Goal: Task Accomplishment & Management: Use online tool/utility

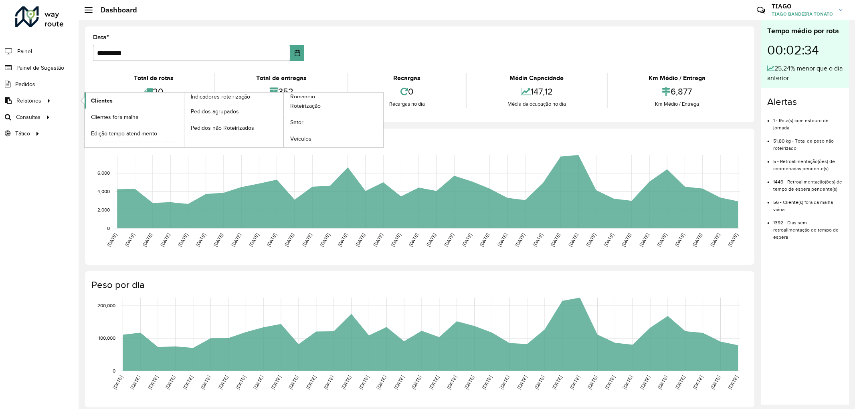
click at [110, 98] on span "Clientes" at bounding box center [102, 101] width 22 height 8
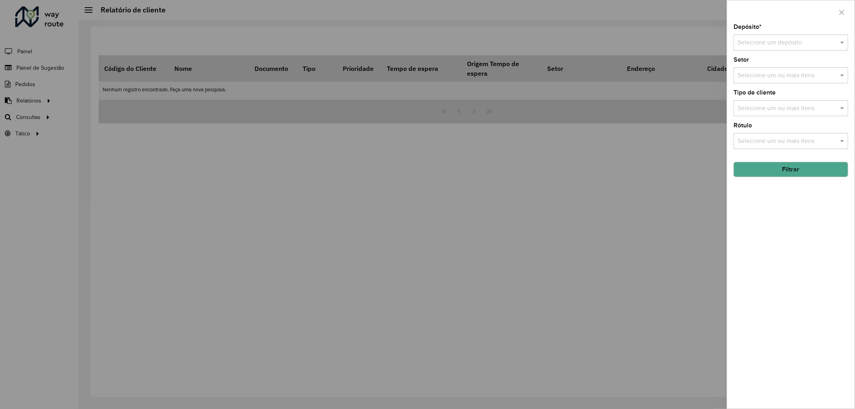
click at [779, 43] on input "text" at bounding box center [783, 43] width 91 height 10
click at [757, 67] on span "CDD Joinville" at bounding box center [757, 66] width 39 height 7
click at [794, 164] on button "Filtrar" at bounding box center [791, 169] width 115 height 15
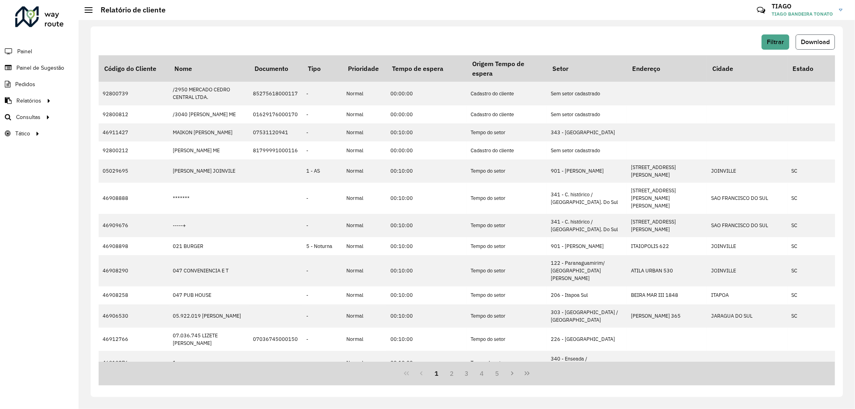
click at [833, 45] on button "Download" at bounding box center [815, 41] width 39 height 15
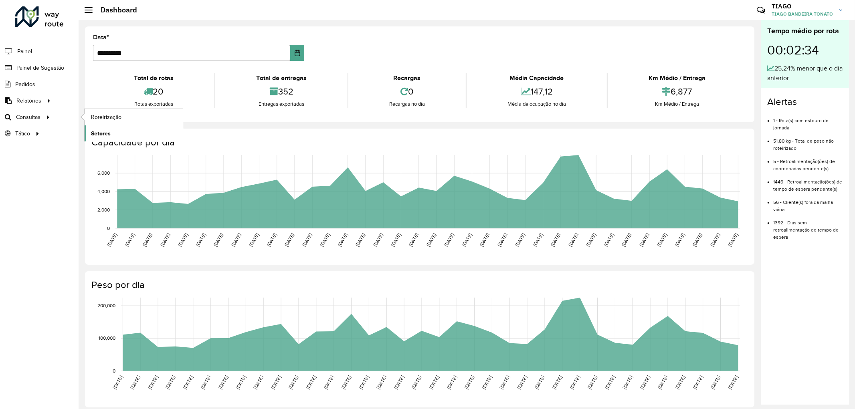
click at [103, 135] on span "Setores" at bounding box center [101, 134] width 20 height 8
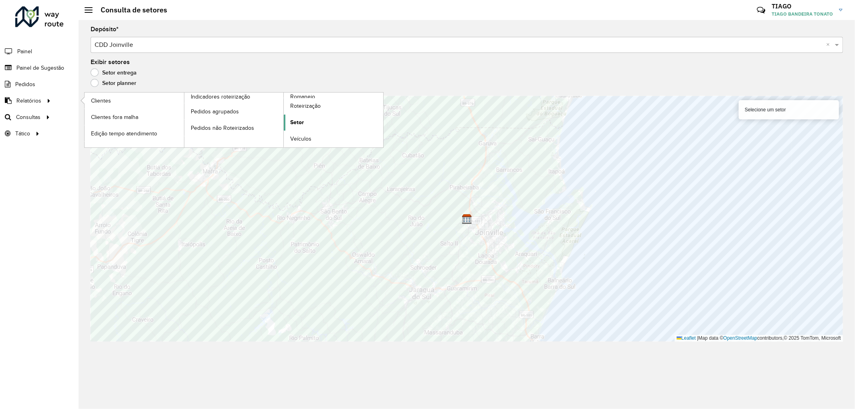
click at [298, 122] on span "Setor" at bounding box center [297, 122] width 14 height 8
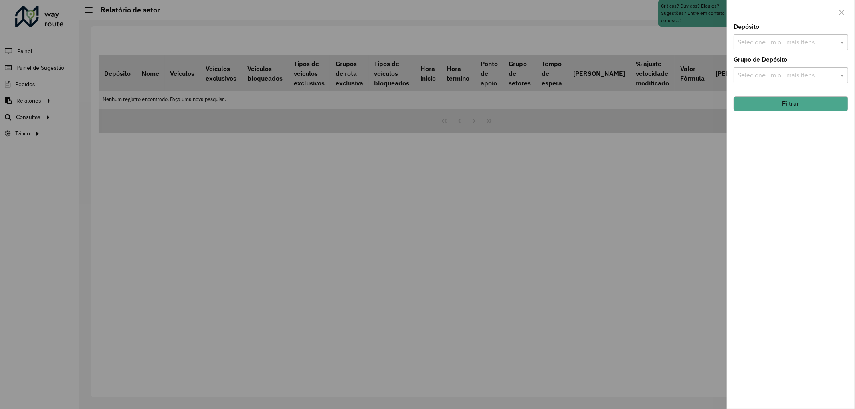
click at [24, 114] on div at bounding box center [427, 204] width 855 height 409
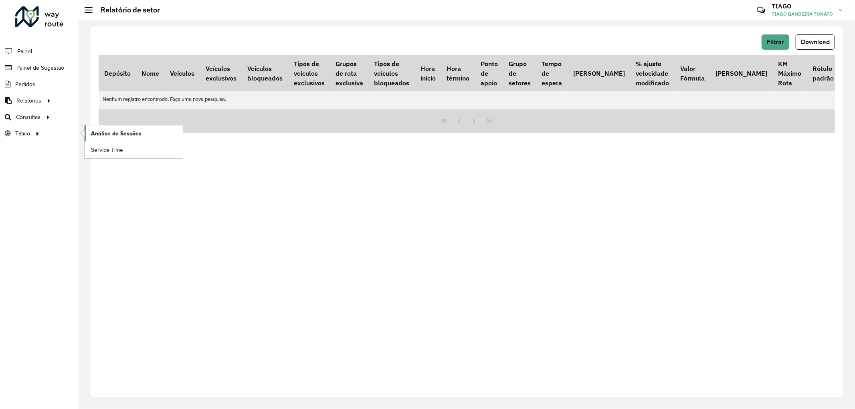
click at [122, 134] on span "Análise de Sessões" at bounding box center [116, 134] width 51 height 8
click at [97, 132] on span "Setores" at bounding box center [101, 134] width 20 height 8
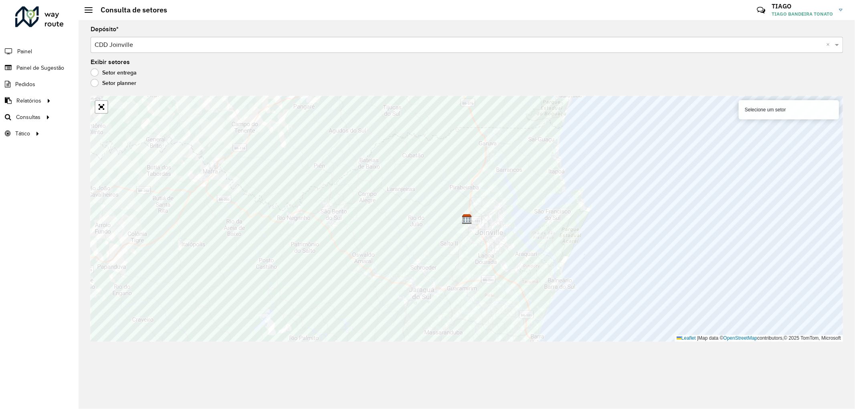
click at [95, 86] on label "Setor planner" at bounding box center [114, 83] width 46 height 8
click at [95, 75] on label "Setor entrega" at bounding box center [114, 73] width 46 height 8
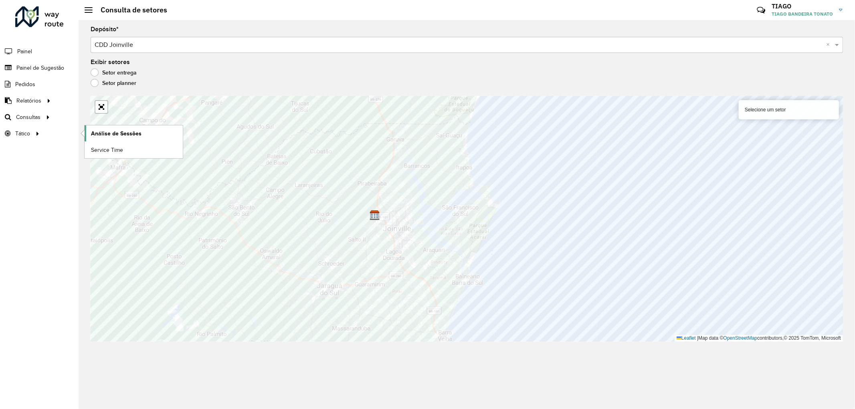
click at [121, 131] on span "Análise de Sessões" at bounding box center [116, 134] width 51 height 8
click at [26, 53] on span "Painel" at bounding box center [25, 51] width 16 height 8
click at [89, 8] on div at bounding box center [89, 10] width 8 height 6
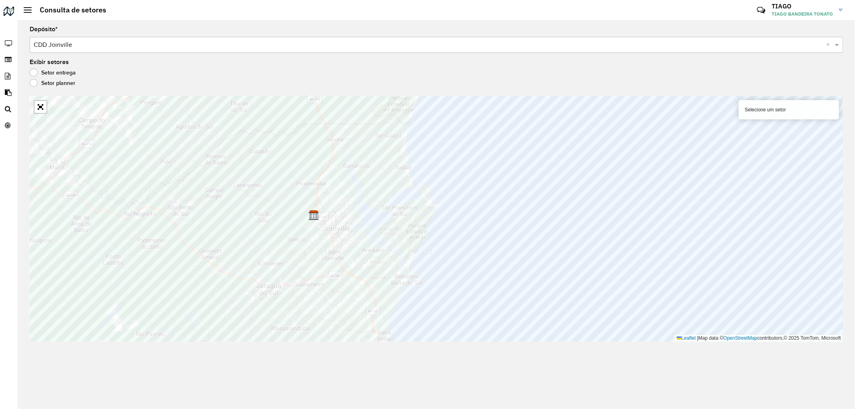
click at [89, 8] on h2 "Consulta de setores" at bounding box center [69, 10] width 75 height 9
click at [33, 9] on h2 "Consulta de setores" at bounding box center [69, 10] width 75 height 9
click at [30, 10] on span at bounding box center [28, 10] width 8 height 1
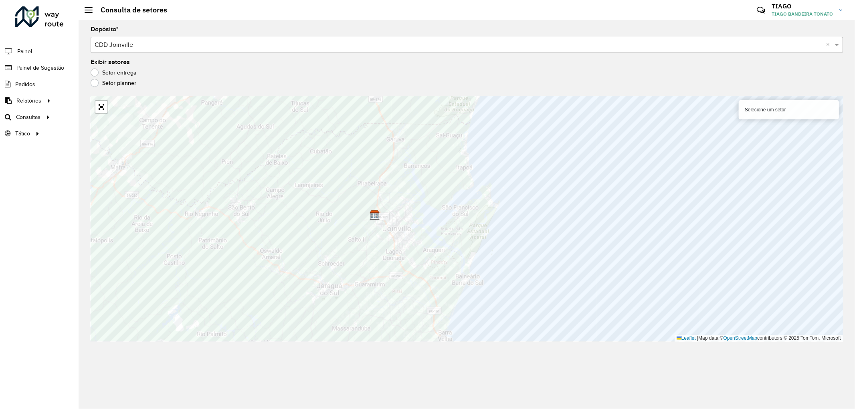
click at [533, 41] on input "text" at bounding box center [459, 46] width 729 height 10
click at [839, 44] on span at bounding box center [838, 45] width 10 height 10
click at [795, 111] on div "Selecione um setor" at bounding box center [789, 109] width 100 height 19
click at [97, 136] on span "Setores" at bounding box center [101, 134] width 20 height 8
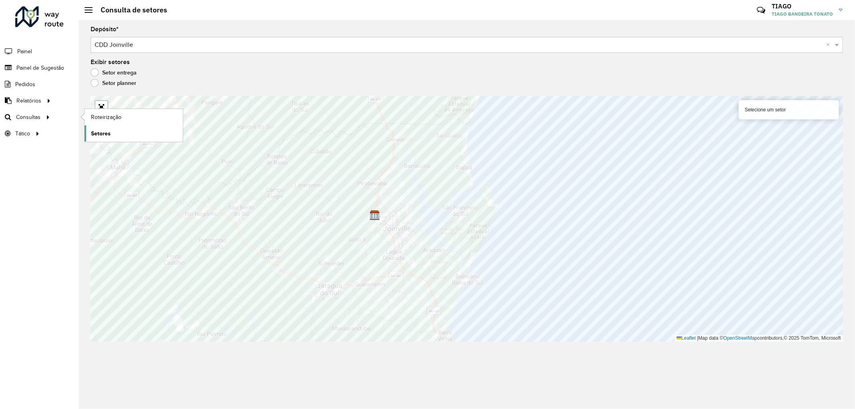
click at [97, 136] on span "Setores" at bounding box center [101, 134] width 20 height 8
click at [110, 137] on span "Setores" at bounding box center [101, 134] width 20 height 8
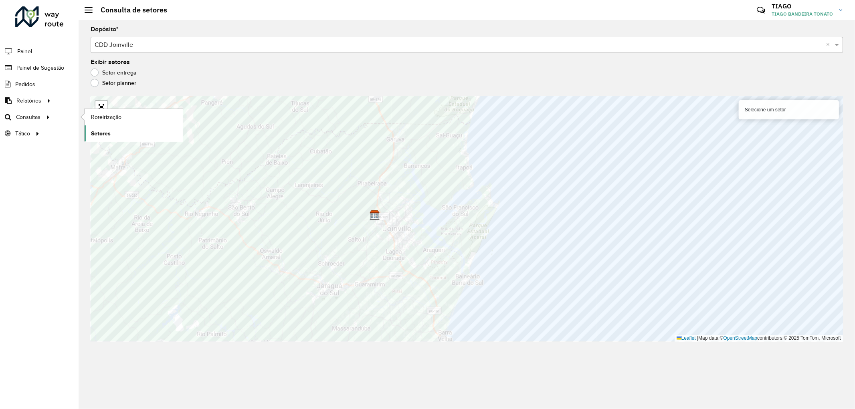
click at [110, 137] on span "Setores" at bounding box center [101, 134] width 20 height 8
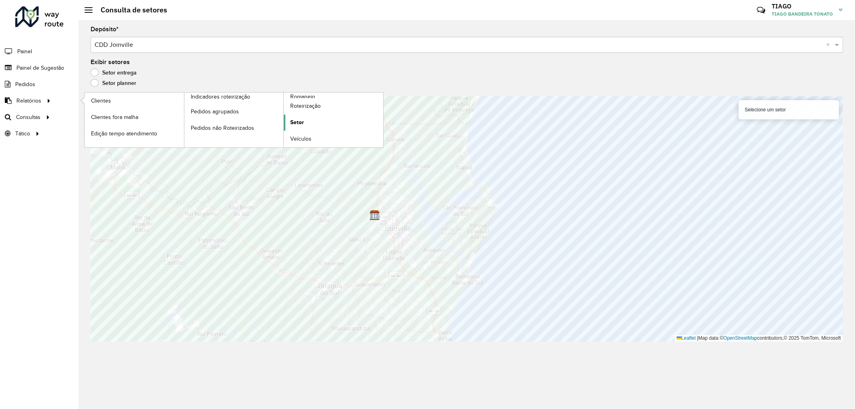
click at [297, 124] on span "Setor" at bounding box center [297, 122] width 14 height 8
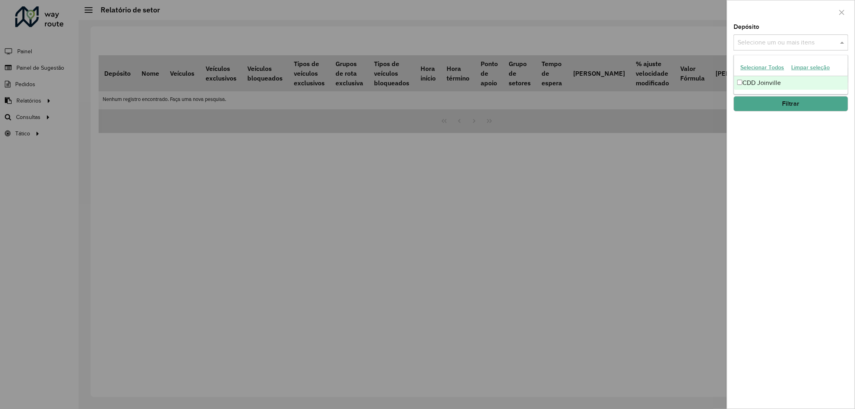
click at [810, 43] on input "text" at bounding box center [787, 43] width 103 height 10
click at [763, 82] on div "CDD Joinville" at bounding box center [791, 83] width 114 height 14
click at [765, 101] on button "Filtrar" at bounding box center [791, 103] width 115 height 15
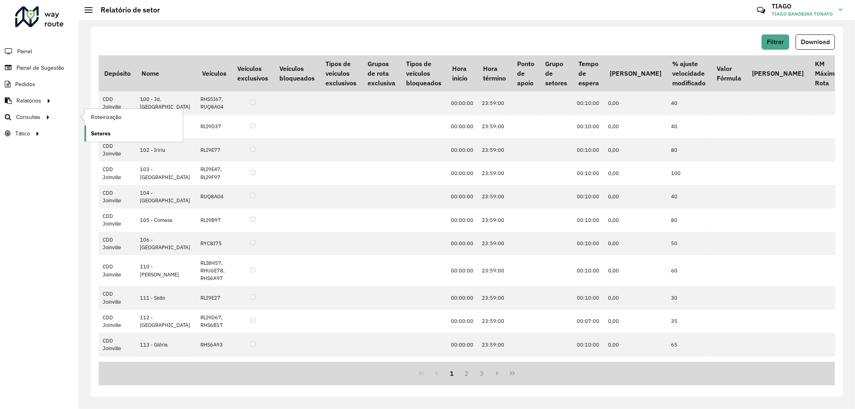
click at [96, 134] on span "Setores" at bounding box center [101, 134] width 20 height 8
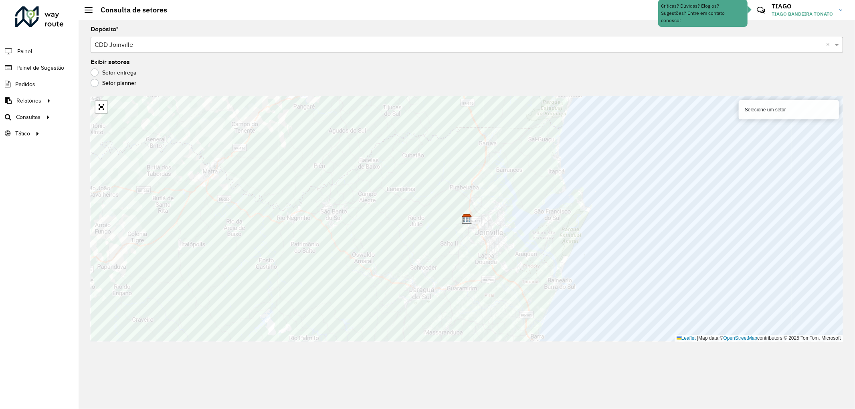
click at [109, 83] on label "Setor planner" at bounding box center [114, 83] width 46 height 8
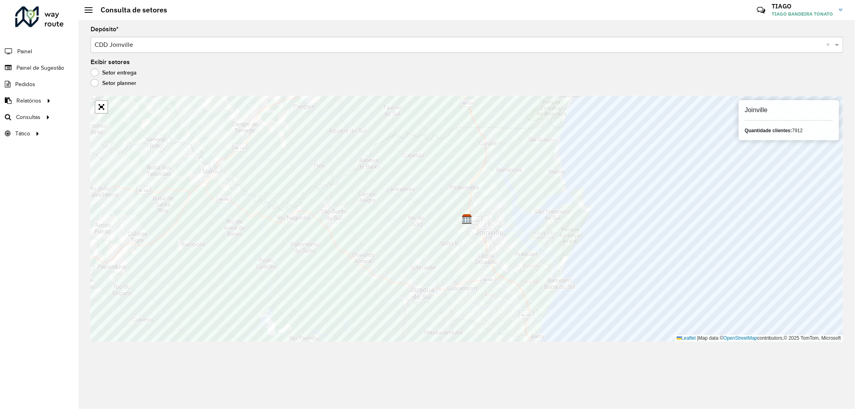
click at [103, 71] on label "Setor entrega" at bounding box center [114, 73] width 46 height 8
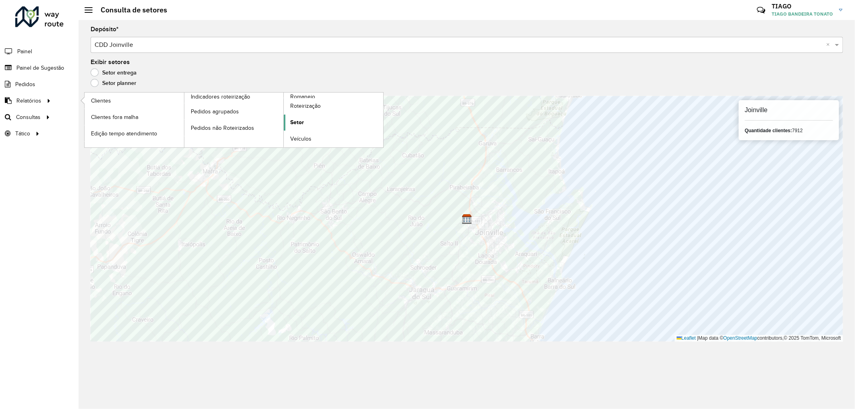
click at [297, 119] on span "Setor" at bounding box center [297, 122] width 14 height 8
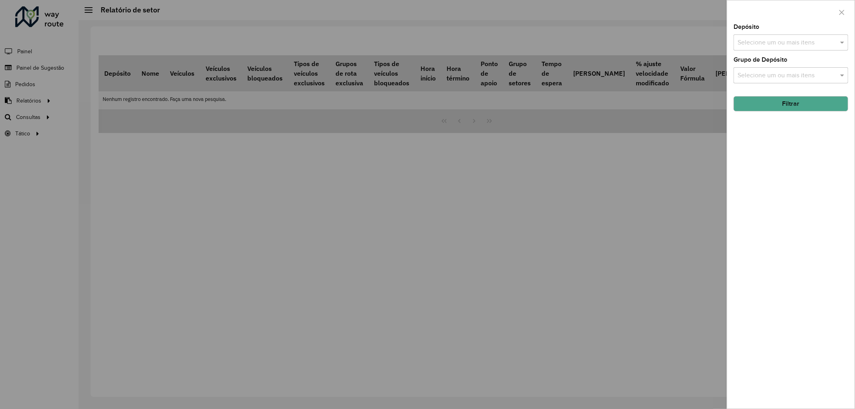
click at [29, 102] on div at bounding box center [427, 204] width 855 height 409
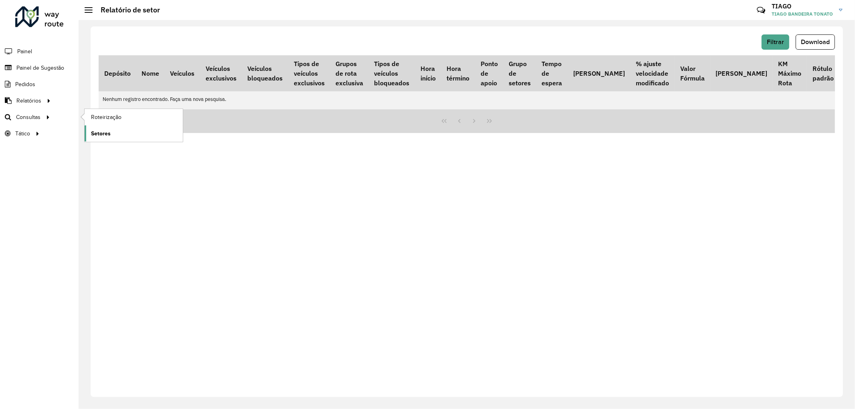
click at [102, 137] on span "Setores" at bounding box center [101, 134] width 20 height 8
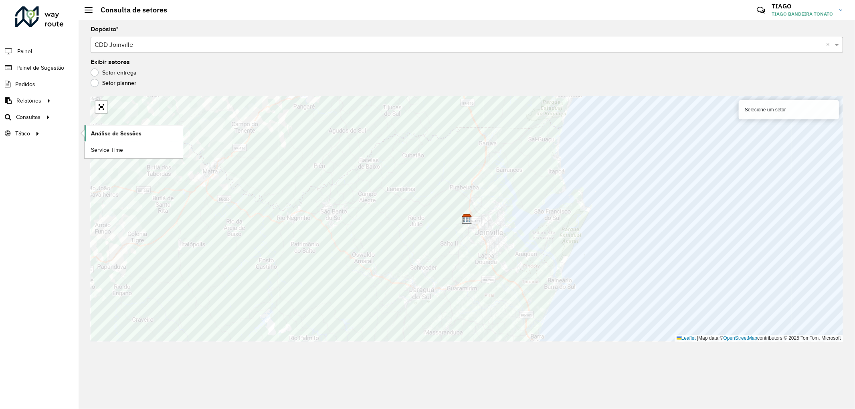
click at [118, 135] on span "Análise de Sessões" at bounding box center [116, 134] width 51 height 8
click at [39, 69] on span "Painel de Sugestão" at bounding box center [41, 68] width 50 height 8
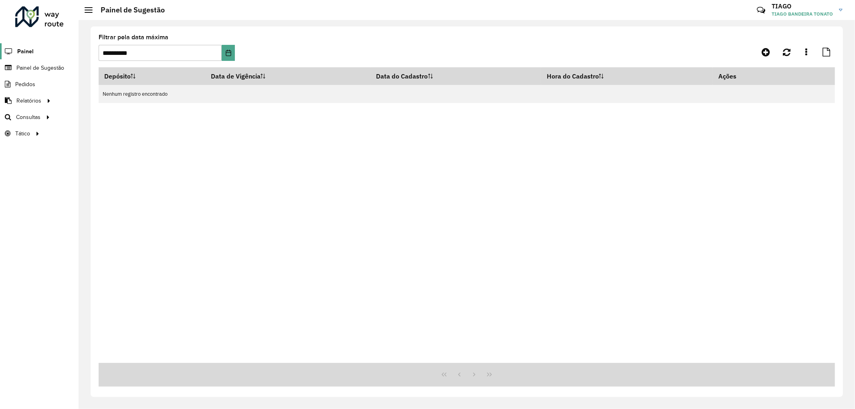
click at [23, 50] on span "Painel" at bounding box center [25, 51] width 16 height 8
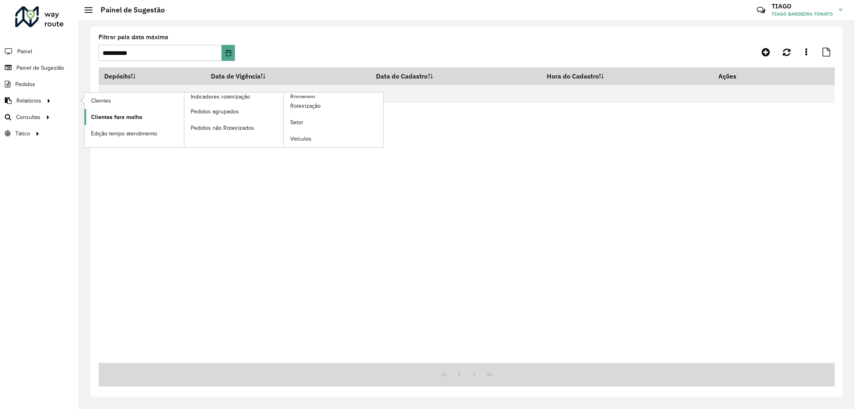
click at [121, 118] on span "Clientes fora malha" at bounding box center [116, 117] width 51 height 8
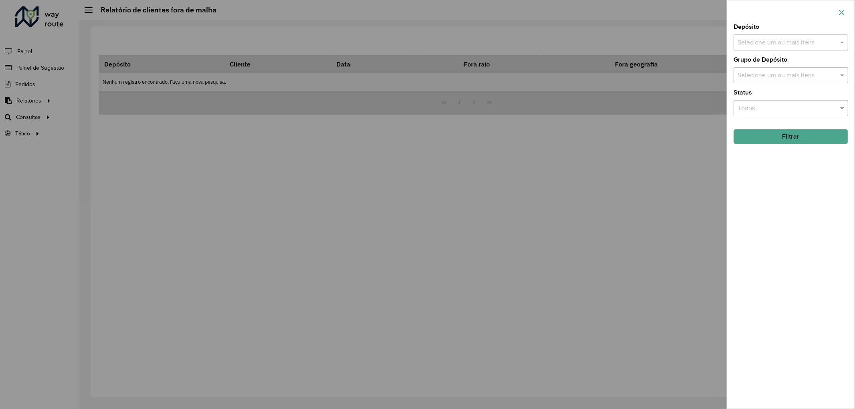
click at [843, 15] on button "button" at bounding box center [842, 12] width 13 height 13
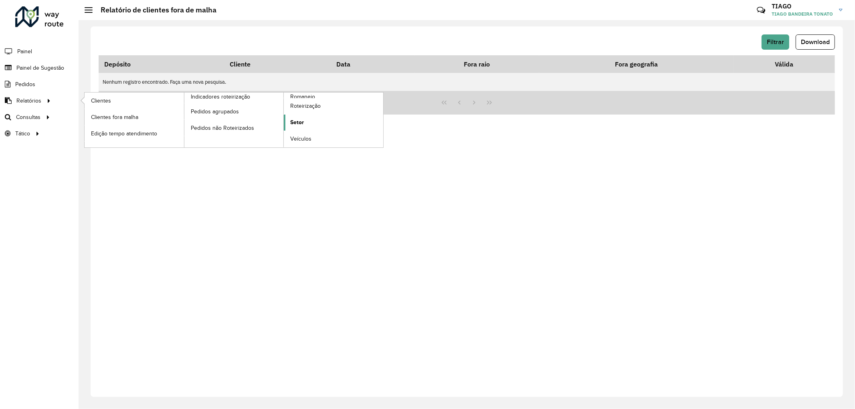
click at [300, 124] on span "Setor" at bounding box center [297, 122] width 14 height 8
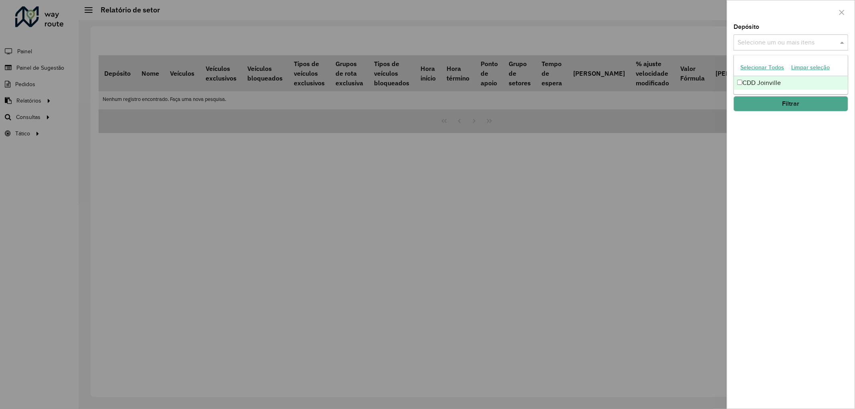
click at [748, 45] on input "text" at bounding box center [787, 43] width 103 height 10
click at [782, 147] on div "Depósito Selecione um ou mais itens Grupo de Depósito Selecione um ou mais iten…" at bounding box center [791, 216] width 128 height 385
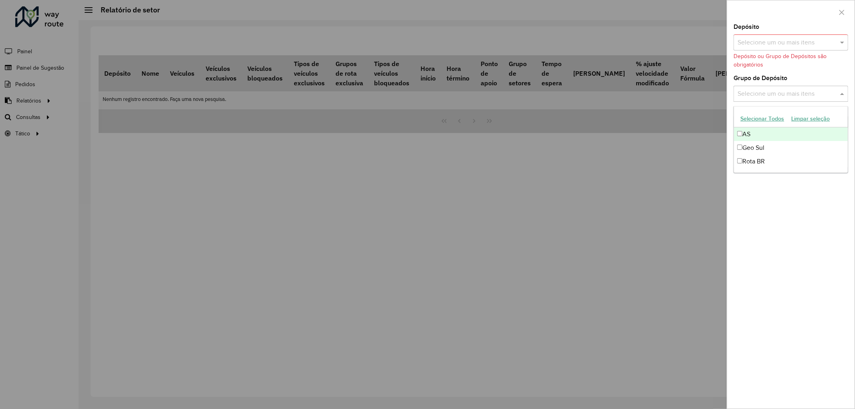
click at [764, 93] on input "text" at bounding box center [787, 94] width 103 height 10
click at [781, 211] on div "Depósito Selecione um ou mais itens Depósito ou Grupo de Depósitos são obrigató…" at bounding box center [791, 216] width 128 height 385
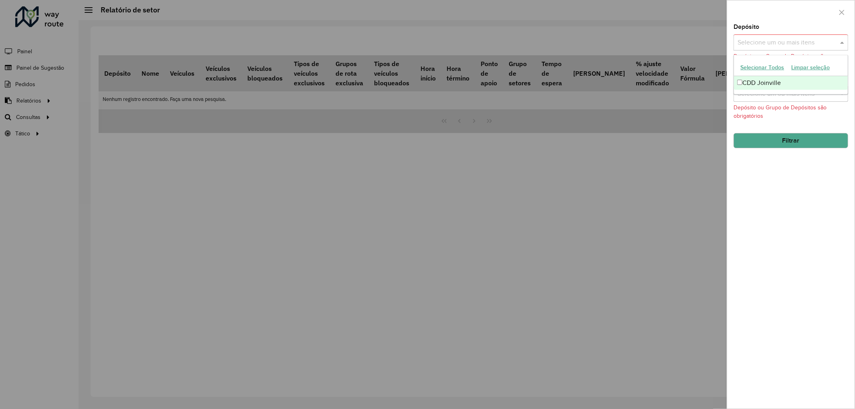
click at [772, 50] on div "Selecione um ou mais itens" at bounding box center [791, 42] width 115 height 16
click at [743, 85] on div "CDD Joinville" at bounding box center [791, 83] width 114 height 14
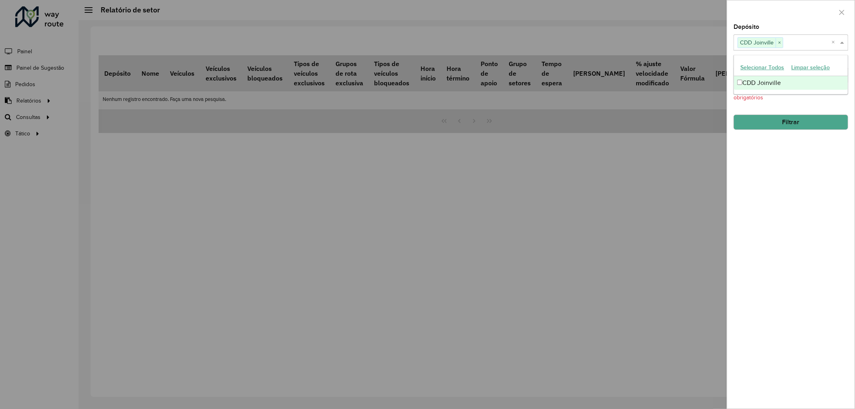
click at [768, 155] on div "Depósito Selecione um ou mais itens CDD Joinville × × Grupo de Depósito Selecio…" at bounding box center [791, 216] width 128 height 385
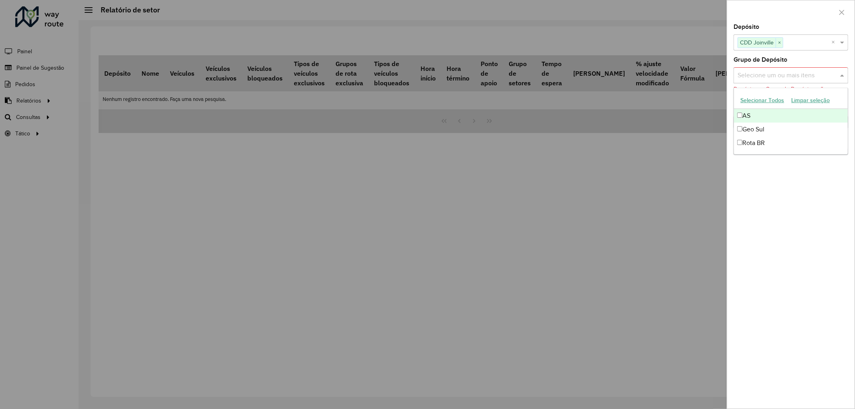
click at [774, 82] on div "Selecione um ou mais itens" at bounding box center [791, 75] width 115 height 16
click at [757, 179] on div "Depósito Selecione um ou mais itens CDD Joinville × × Grupo de Depósito Selecio…" at bounding box center [791, 216] width 128 height 385
click at [764, 119] on button "Filtrar" at bounding box center [791, 122] width 115 height 15
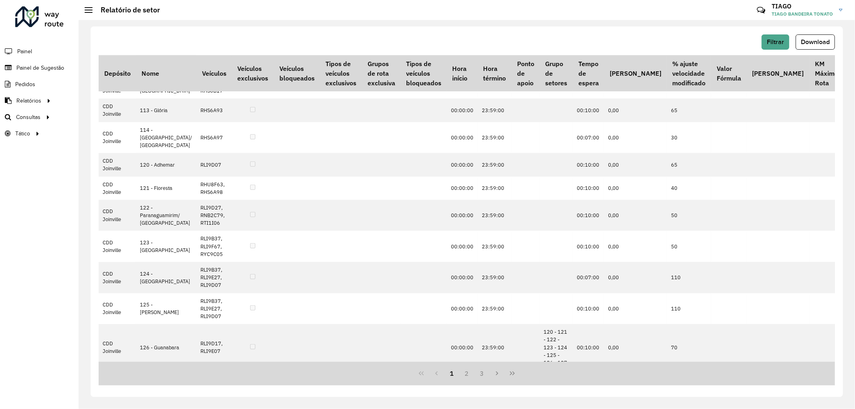
scroll to position [269, 0]
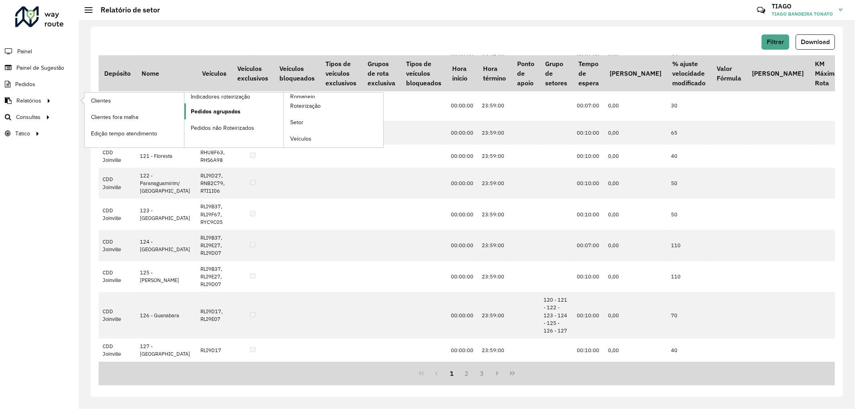
click at [231, 109] on span "Pedidos agrupados" at bounding box center [216, 111] width 50 height 8
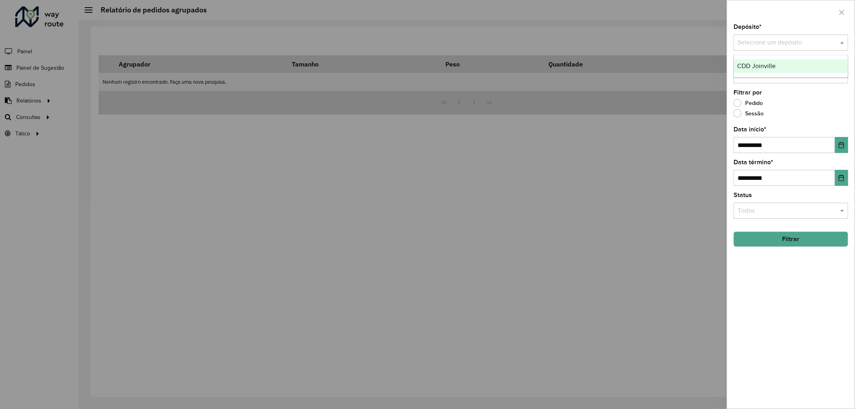
click at [800, 39] on input "text" at bounding box center [783, 43] width 91 height 10
click at [777, 64] on div "CDD Joinville" at bounding box center [791, 66] width 114 height 14
click at [742, 113] on label "Sessão" at bounding box center [749, 113] width 30 height 8
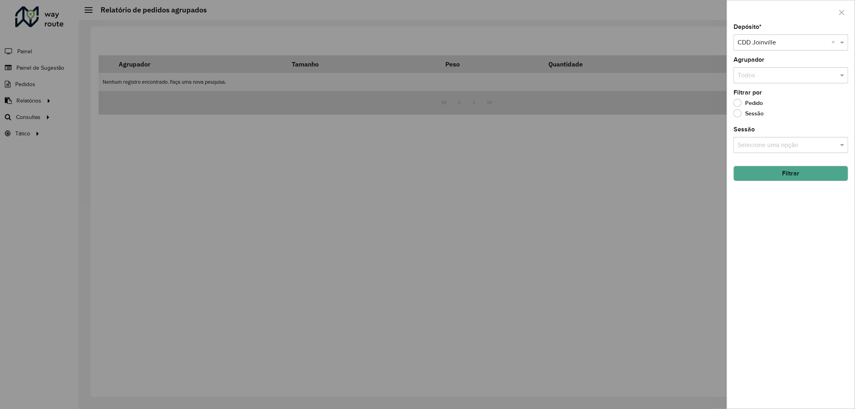
click at [770, 180] on button "Filtrar" at bounding box center [791, 173] width 115 height 15
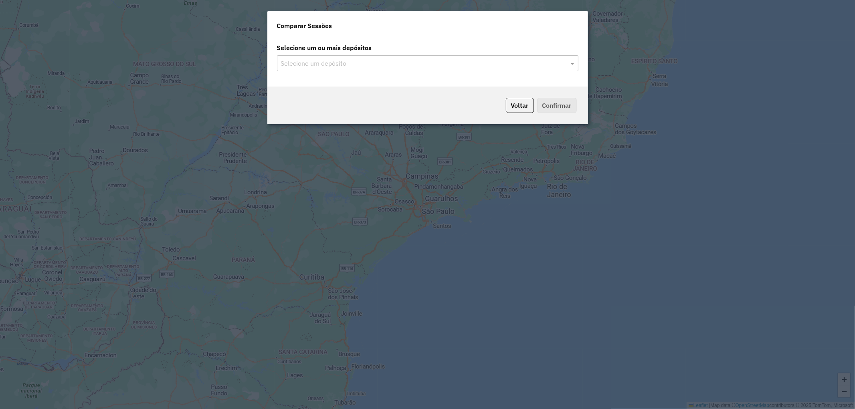
click at [486, 64] on input "text" at bounding box center [424, 64] width 290 height 10
click at [450, 64] on input "text" at bounding box center [424, 64] width 290 height 10
click at [345, 63] on input "text" at bounding box center [424, 64] width 290 height 10
click at [336, 83] on div "CDD Joinville" at bounding box center [428, 87] width 301 height 14
click at [559, 104] on button "Confirmar" at bounding box center [557, 105] width 40 height 15
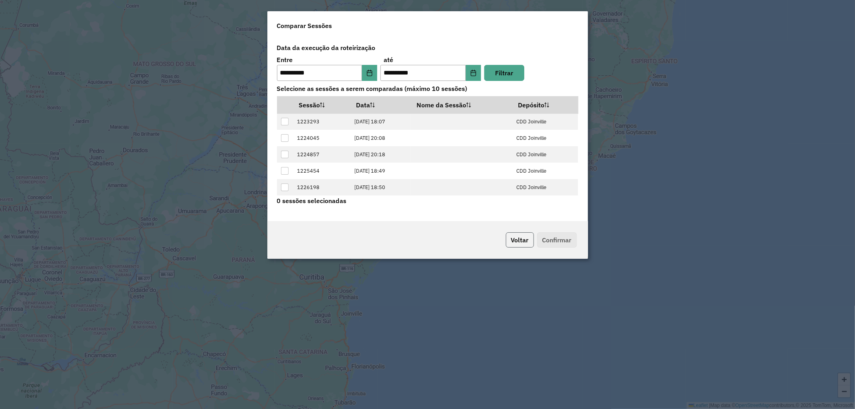
click at [527, 237] on button "Voltar" at bounding box center [520, 240] width 28 height 15
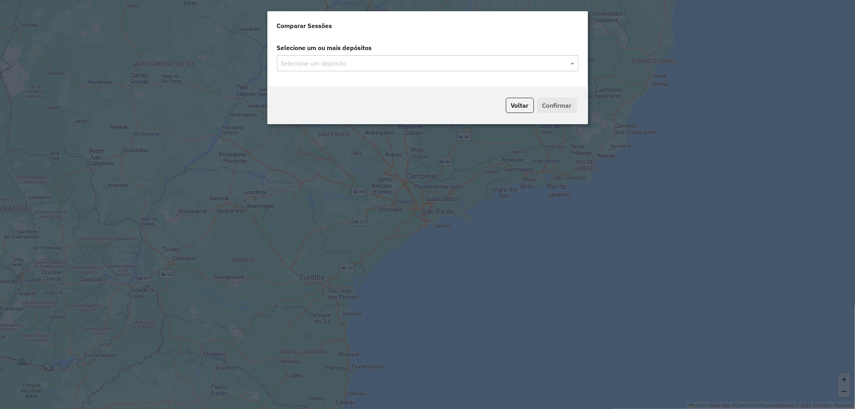
click at [378, 65] on input "text" at bounding box center [424, 64] width 290 height 10
click at [571, 63] on span at bounding box center [574, 64] width 10 height 10
click at [496, 86] on div "CDD Joinville" at bounding box center [428, 87] width 301 height 14
click at [559, 105] on button "Confirmar" at bounding box center [557, 105] width 40 height 15
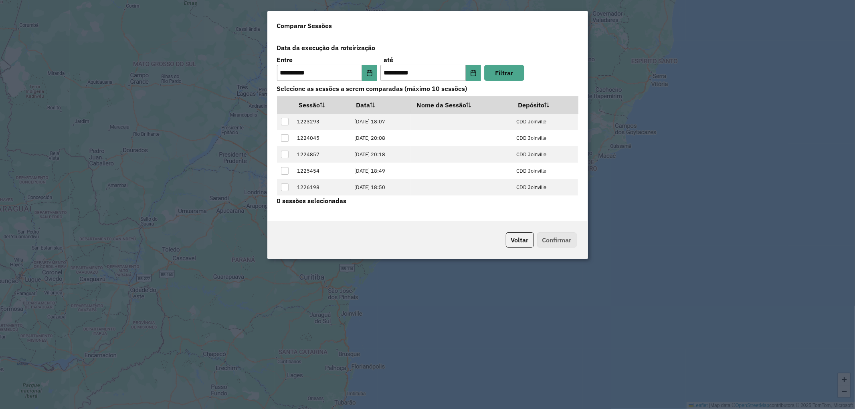
click at [580, 114] on div "Sessão Data Nome da Sessão Depósito 1223293 04/08/2025 18:07 CDD Joinville 1224…" at bounding box center [427, 146] width 311 height 100
click at [578, 116] on div "Sessão Data Nome da Sessão Depósito 1223293 04/08/2025 18:07 CDD Joinville 1224…" at bounding box center [427, 146] width 311 height 100
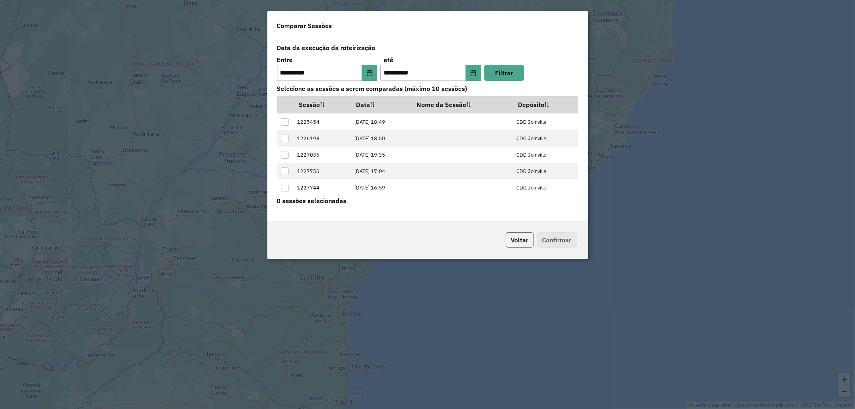
click at [511, 237] on button "Voltar" at bounding box center [520, 240] width 28 height 15
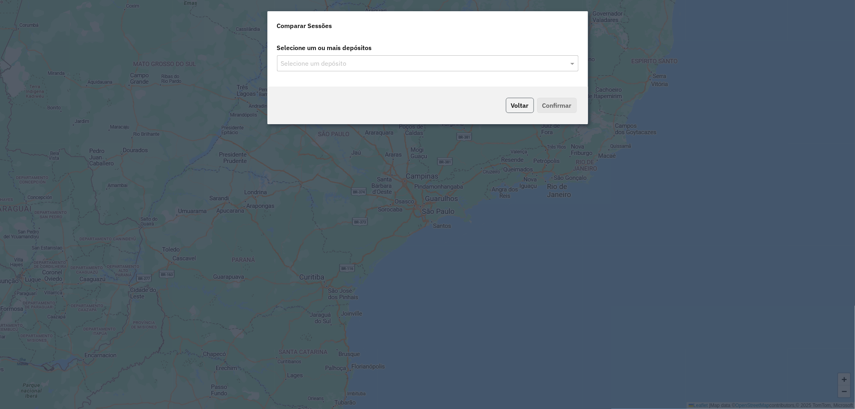
click at [517, 103] on button "Voltar" at bounding box center [520, 105] width 28 height 15
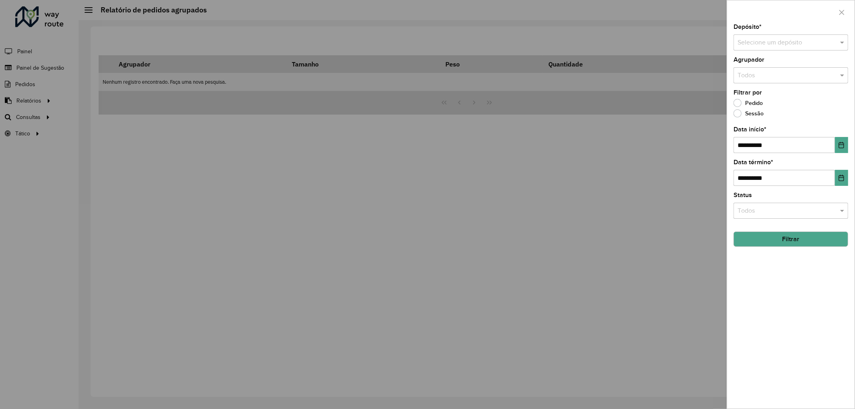
click at [466, 132] on div at bounding box center [427, 204] width 855 height 409
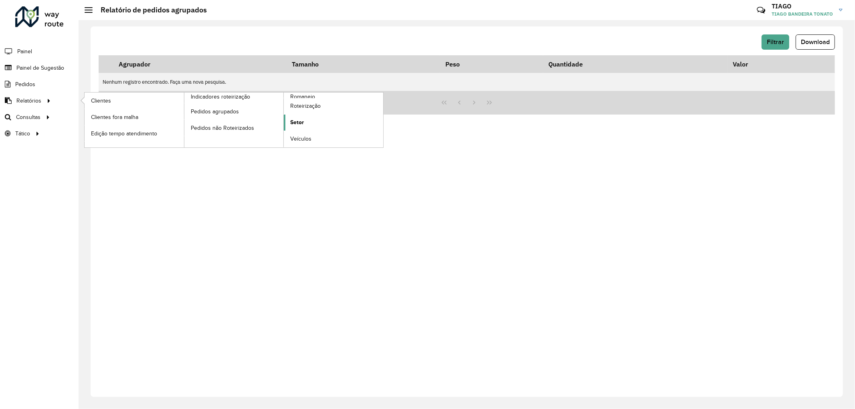
click at [297, 126] on span "Setor" at bounding box center [297, 122] width 14 height 8
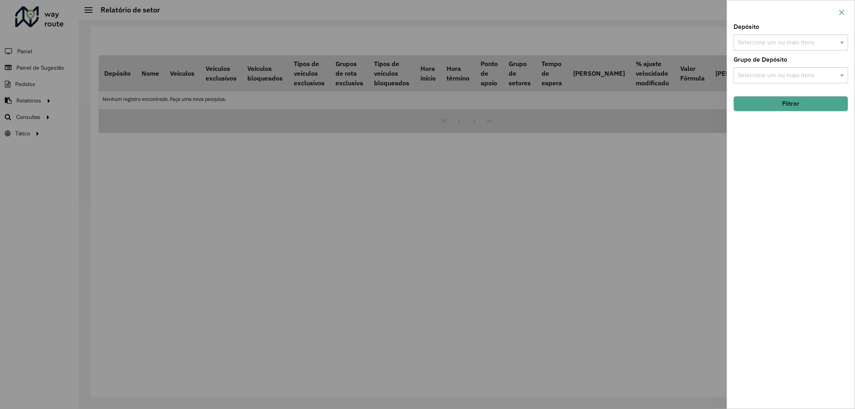
click at [845, 12] on button "button" at bounding box center [842, 12] width 13 height 13
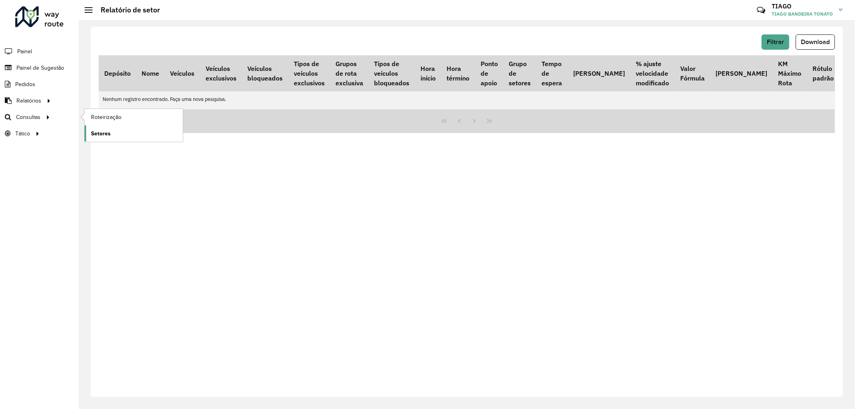
click at [109, 134] on span "Setores" at bounding box center [101, 134] width 20 height 8
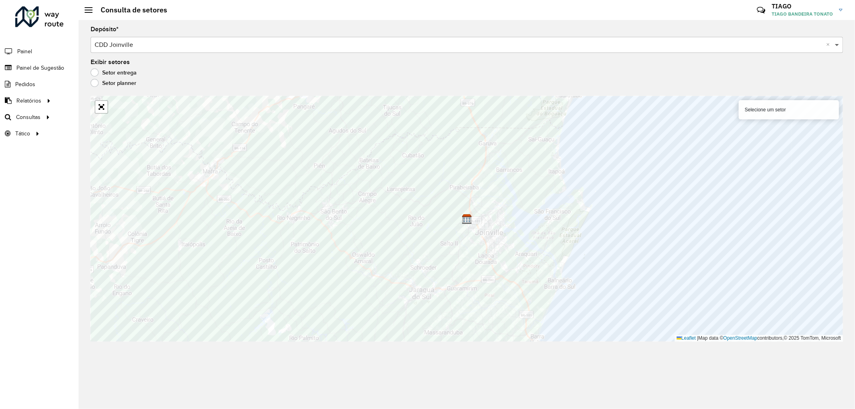
click at [839, 43] on span at bounding box center [838, 45] width 10 height 10
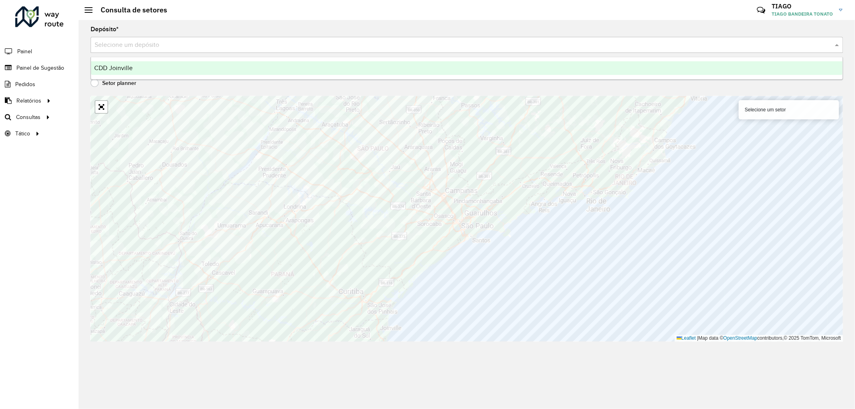
click at [838, 44] on span at bounding box center [838, 45] width 10 height 10
click at [794, 69] on div "CDD Joinville" at bounding box center [467, 68] width 752 height 14
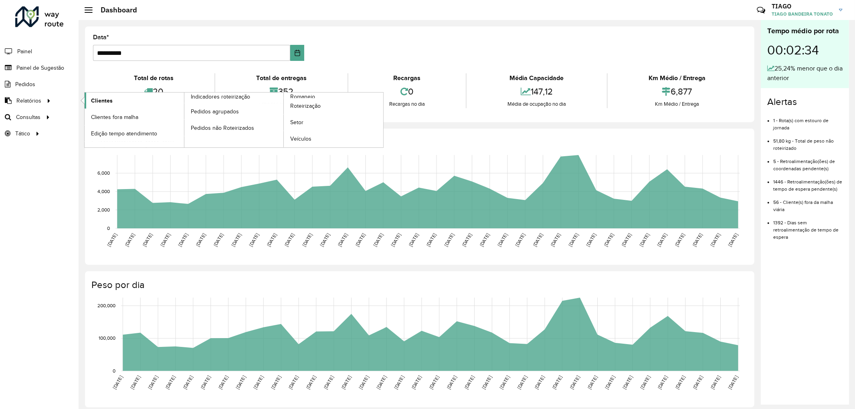
click at [96, 99] on span "Clientes" at bounding box center [102, 101] width 22 height 8
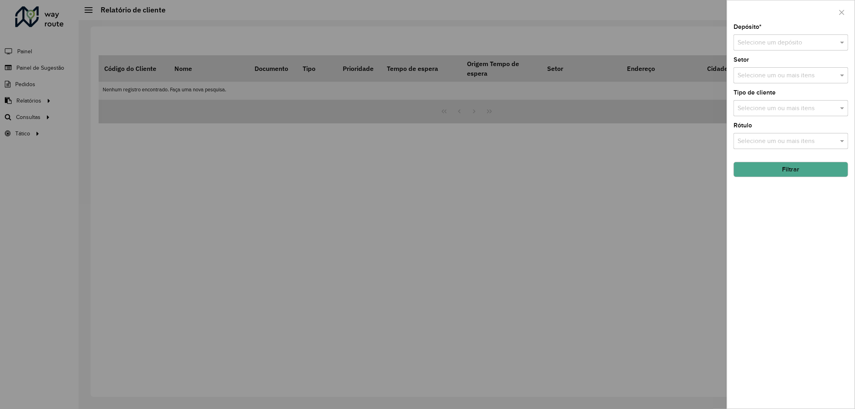
click at [754, 43] on input "text" at bounding box center [783, 43] width 91 height 10
click at [754, 65] on span "CDD Joinville" at bounding box center [757, 66] width 39 height 7
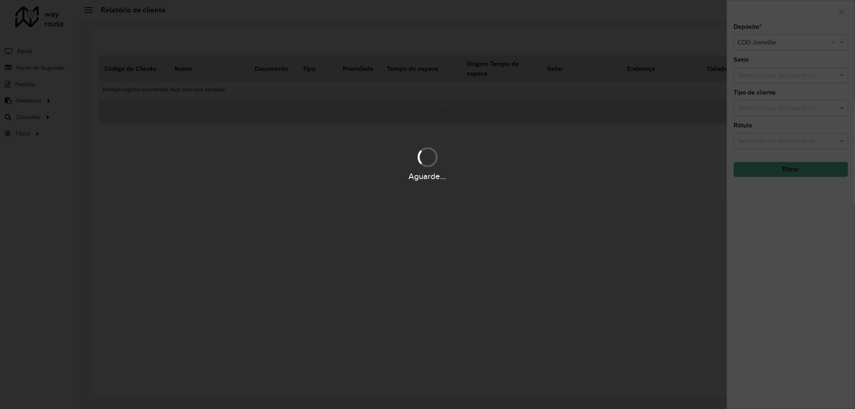
click at [796, 170] on div "Aguarde..." at bounding box center [427, 176] width 855 height 12
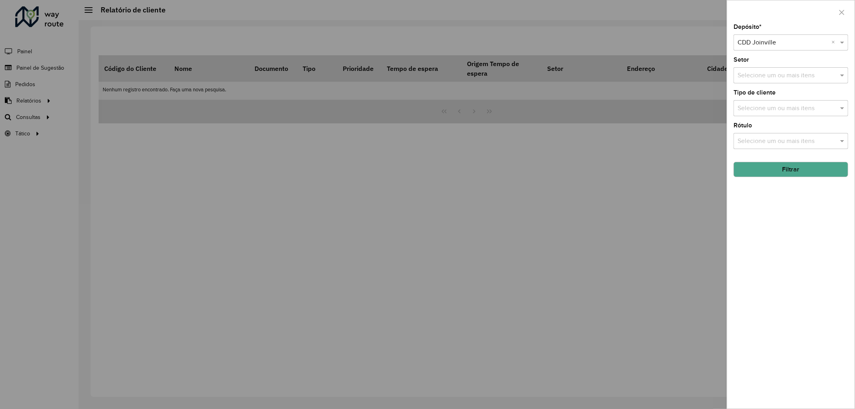
click at [796, 171] on button "Filtrar" at bounding box center [791, 169] width 115 height 15
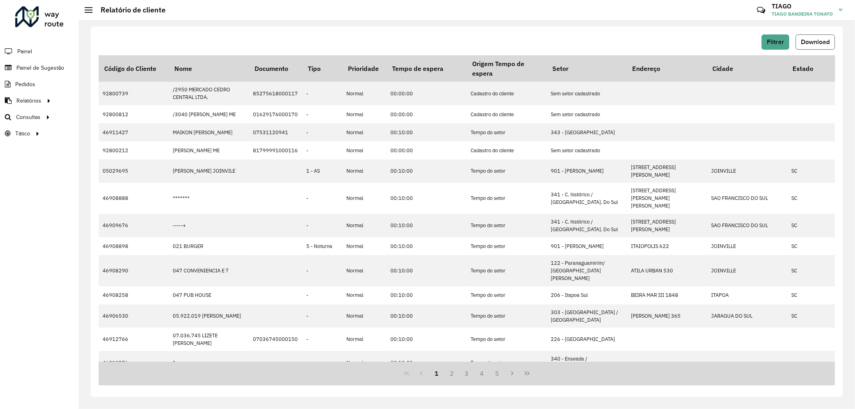
click at [827, 41] on span "Download" at bounding box center [815, 42] width 29 height 7
